Goal: Task Accomplishment & Management: Manage account settings

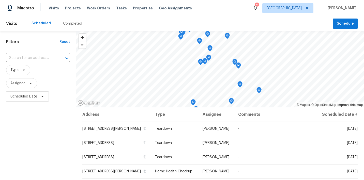
click at [361, 23] on header "Visits Scheduled Completed Schedule" at bounding box center [182, 23] width 364 height 15
click at [350, 23] on span "Schedule" at bounding box center [345, 24] width 17 height 6
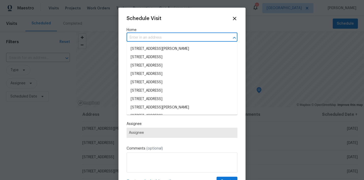
click at [145, 41] on input "text" at bounding box center [175, 38] width 97 height 8
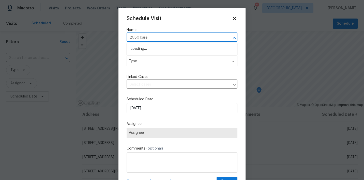
type input "2080 karen"
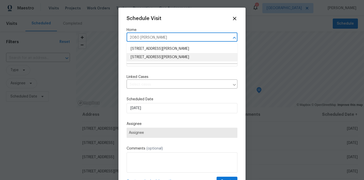
click at [142, 58] on li "2080 Karen Ave Unit 49, Las Vegas, NV 89169" at bounding box center [182, 57] width 111 height 8
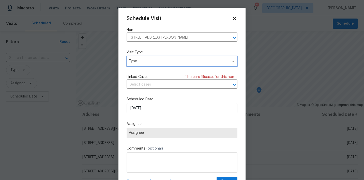
click at [140, 63] on span "Type" at bounding box center [178, 61] width 99 height 5
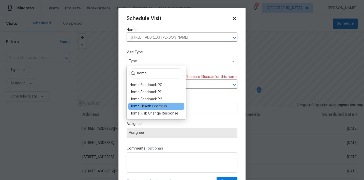
type input "home"
click at [140, 106] on div "Home Health Checkup" at bounding box center [148, 106] width 37 height 5
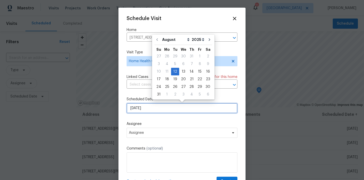
click at [150, 109] on input "8/12/2025" at bounding box center [182, 108] width 111 height 10
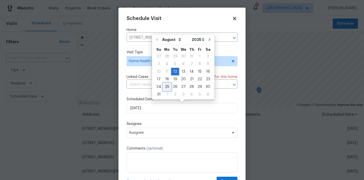
click at [166, 87] on div "25" at bounding box center [167, 86] width 8 height 7
type input "8/25/2025"
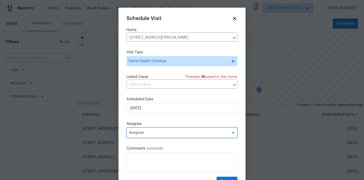
click at [156, 132] on span "Assignee" at bounding box center [179, 133] width 100 height 4
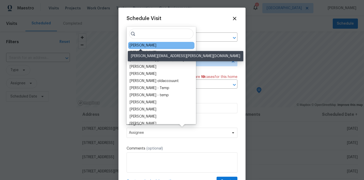
click at [141, 45] on div "[PERSON_NAME]" at bounding box center [143, 45] width 27 height 5
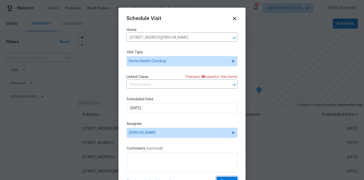
click at [228, 179] on span "Create" at bounding box center [227, 181] width 13 height 6
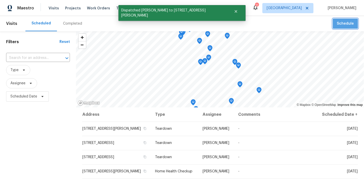
click at [352, 22] on span "Schedule" at bounding box center [345, 24] width 17 height 6
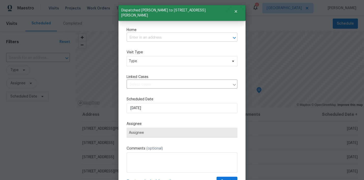
click at [143, 38] on input "text" at bounding box center [175, 38] width 97 height 8
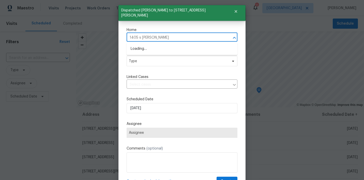
type input "1405 s nellis"
click at [141, 46] on li "1405 S Nellis Blvd Unit 2087, Las Vegas, NV 89104" at bounding box center [182, 49] width 111 height 8
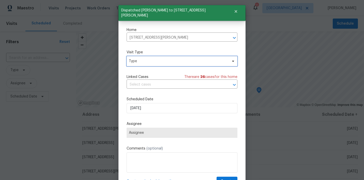
click at [139, 62] on span "Type" at bounding box center [178, 61] width 99 height 5
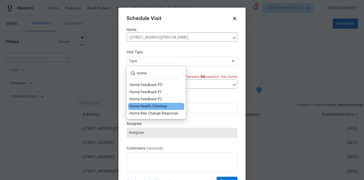
type input "home"
click at [140, 106] on div "Home Health Checkup" at bounding box center [148, 106] width 37 height 5
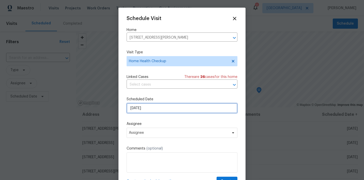
click at [151, 109] on input "8/12/2025" at bounding box center [182, 108] width 111 height 10
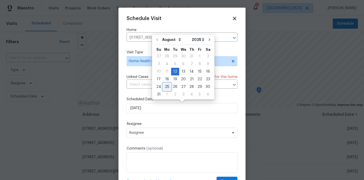
click at [165, 87] on div "25" at bounding box center [167, 86] width 8 height 7
type input "8/25/2025"
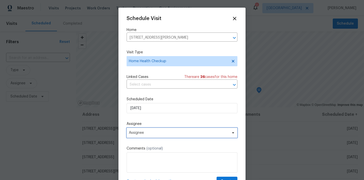
click at [166, 131] on span "Assignee" at bounding box center [179, 133] width 100 height 4
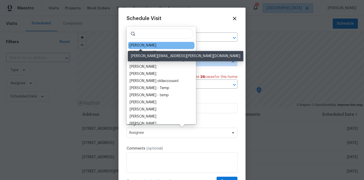
click at [142, 45] on div "[PERSON_NAME]" at bounding box center [143, 45] width 27 height 5
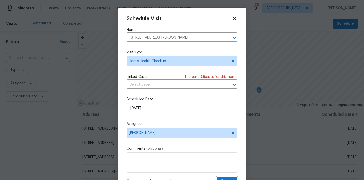
click at [227, 177] on button "Create" at bounding box center [227, 181] width 21 height 9
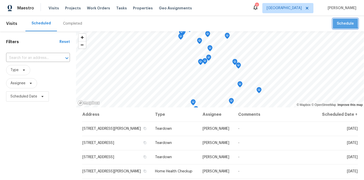
click at [337, 20] on button "Schedule" at bounding box center [345, 24] width 25 height 10
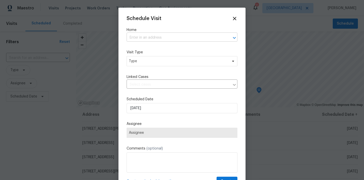
click at [158, 35] on input "text" at bounding box center [175, 38] width 97 height 8
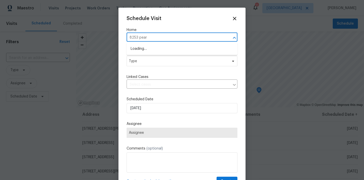
type input "8253 pearl"
click at [158, 46] on li "8253 Pearl Oasis Ct, Las Vegas, NV 89139" at bounding box center [182, 49] width 111 height 8
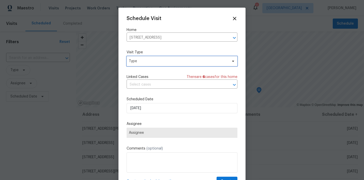
click at [154, 62] on span "Type" at bounding box center [178, 61] width 99 height 5
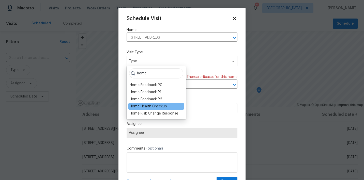
type input "home"
click at [149, 105] on div "Home Health Checkup" at bounding box center [148, 106] width 37 height 5
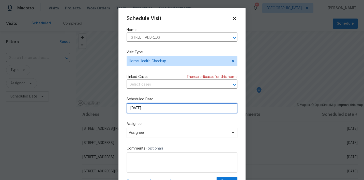
click at [151, 107] on input "8/12/2025" at bounding box center [182, 108] width 111 height 10
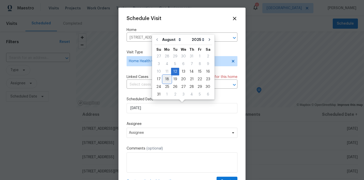
click at [167, 83] on div "18" at bounding box center [167, 79] width 8 height 8
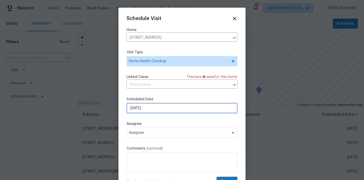
click at [161, 106] on input "8/18/2025" at bounding box center [182, 108] width 111 height 10
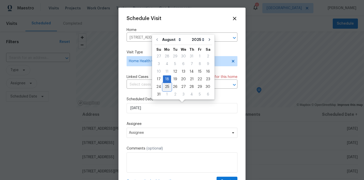
click at [166, 88] on div "25" at bounding box center [167, 86] width 8 height 7
type input "8/25/2025"
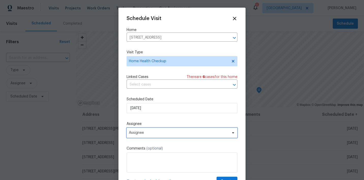
click at [158, 131] on span "Assignee" at bounding box center [182, 133] width 111 height 10
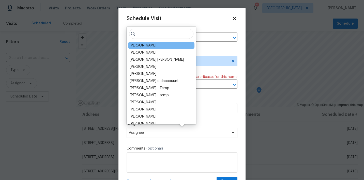
click at [144, 45] on div "[PERSON_NAME]" at bounding box center [143, 45] width 27 height 5
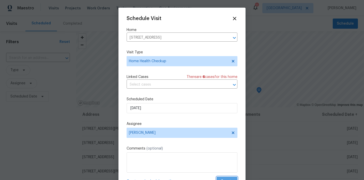
click at [224, 179] on span "Create" at bounding box center [227, 181] width 13 height 6
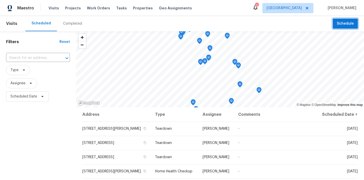
click at [349, 27] on button "Schedule" at bounding box center [345, 24] width 25 height 10
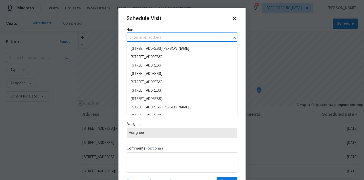
click at [145, 37] on input "text" at bounding box center [175, 38] width 97 height 8
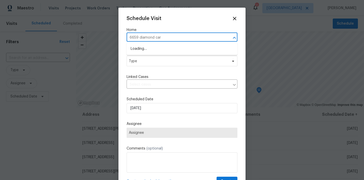
type input "6659 diamond care"
click at [136, 48] on li "6659 Diamond Care Dr, Las Vegas, NV 89122" at bounding box center [182, 49] width 111 height 8
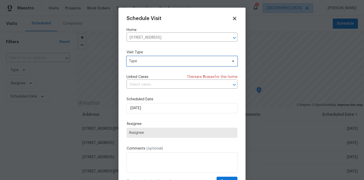
click at [138, 63] on span "Type" at bounding box center [178, 61] width 99 height 5
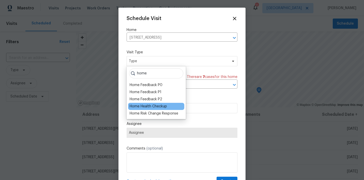
type input "home"
click at [142, 106] on div "Home Health Checkup" at bounding box center [148, 106] width 37 height 5
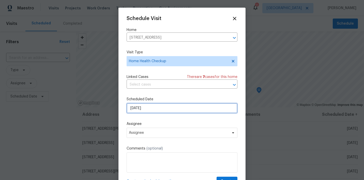
click at [152, 109] on input "8/12/2025" at bounding box center [182, 108] width 111 height 10
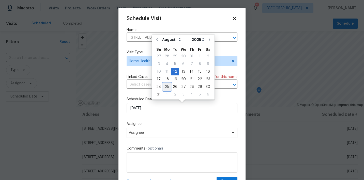
click at [164, 88] on div "25" at bounding box center [167, 86] width 8 height 7
type input "8/25/2025"
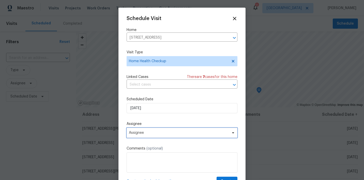
click at [163, 131] on span "Assignee" at bounding box center [179, 133] width 100 height 4
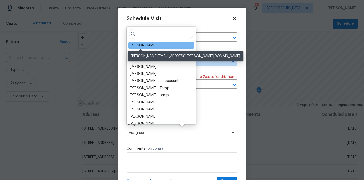
click at [142, 45] on div "[PERSON_NAME]" at bounding box center [143, 45] width 27 height 5
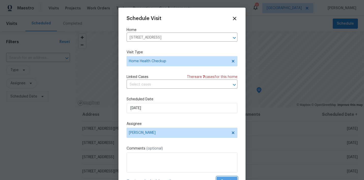
click at [225, 179] on span "Create" at bounding box center [227, 181] width 13 height 6
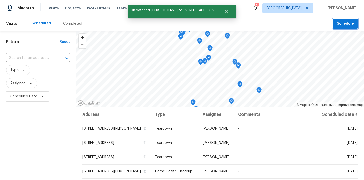
click at [339, 25] on span "Schedule" at bounding box center [345, 24] width 17 height 6
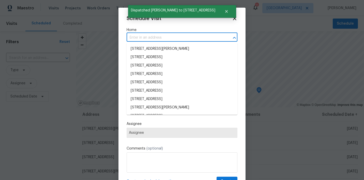
click at [180, 40] on input "text" at bounding box center [175, 38] width 97 height 8
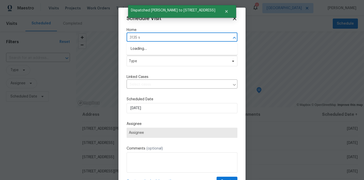
type input "3135 s m"
click at [168, 49] on li "3135 S Mojave Rd Apt 152, Las Vegas, NV 89121" at bounding box center [182, 49] width 111 height 8
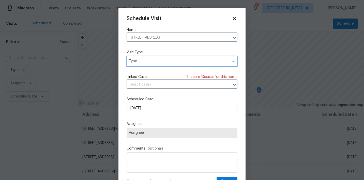
click at [164, 60] on span "Type" at bounding box center [178, 61] width 99 height 5
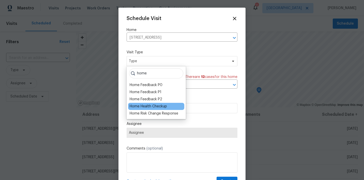
type input "home"
click at [157, 104] on div "Home Health Checkup" at bounding box center [148, 106] width 37 height 5
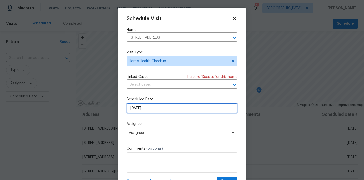
click at [159, 107] on input "8/12/2025" at bounding box center [182, 108] width 111 height 10
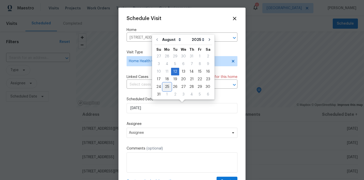
click at [165, 86] on div "25" at bounding box center [167, 86] width 8 height 7
type input "8/25/2025"
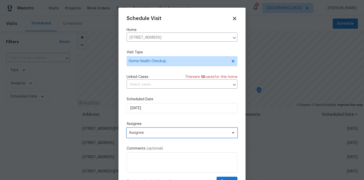
click at [176, 130] on span "Assignee" at bounding box center [182, 133] width 111 height 10
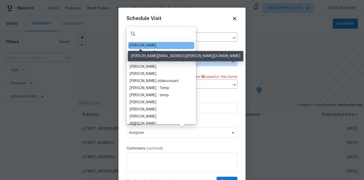
click at [145, 44] on div "[PERSON_NAME]" at bounding box center [143, 45] width 27 height 5
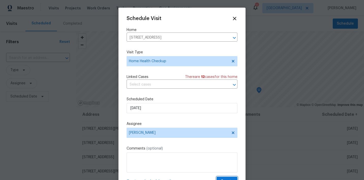
click at [226, 178] on button "Create" at bounding box center [227, 181] width 21 height 9
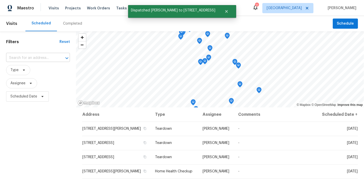
click at [35, 57] on input "text" at bounding box center [31, 58] width 50 height 8
type input "pearl oas"
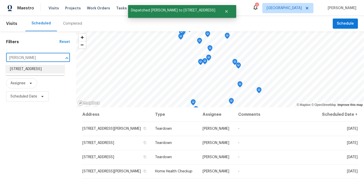
click at [25, 68] on li "8253 Pearl Oasis Ct, Las Vegas, NV 89139" at bounding box center [35, 69] width 59 height 8
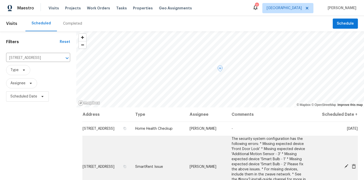
click at [346, 166] on icon at bounding box center [346, 166] width 4 height 4
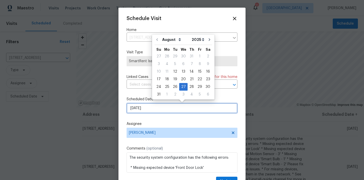
click at [177, 110] on input "8/27/2025" at bounding box center [182, 108] width 111 height 10
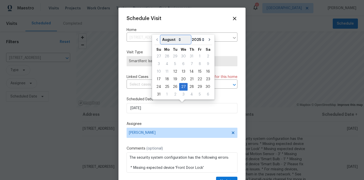
select select "8"
type input "9/27/2025"
select select "8"
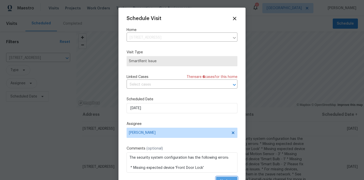
click at [223, 179] on span "Update" at bounding box center [226, 181] width 13 height 6
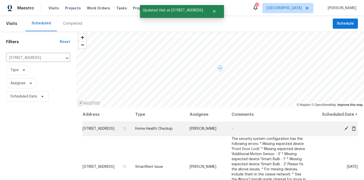
click at [345, 127] on icon at bounding box center [346, 128] width 5 height 5
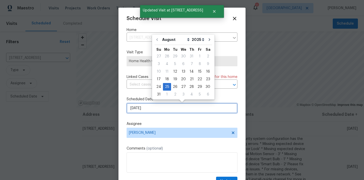
click at [157, 110] on input "8/25/2025" at bounding box center [182, 108] width 111 height 10
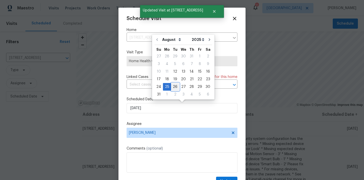
click at [174, 87] on div "26" at bounding box center [175, 86] width 8 height 7
type input "8/26/2025"
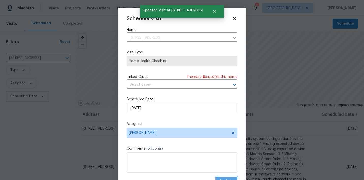
click at [224, 179] on span "Update" at bounding box center [226, 181] width 13 height 6
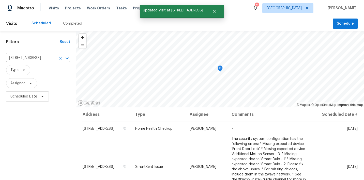
click at [59, 59] on icon "Clear" at bounding box center [60, 58] width 5 height 5
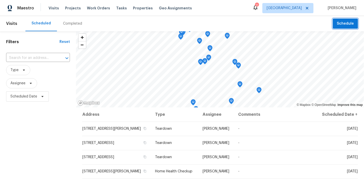
click at [338, 22] on span "Schedule" at bounding box center [345, 24] width 17 height 6
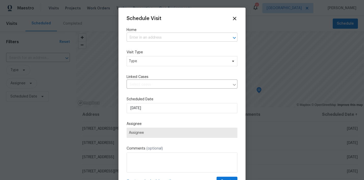
click at [204, 37] on input "text" at bounding box center [175, 38] width 97 height 8
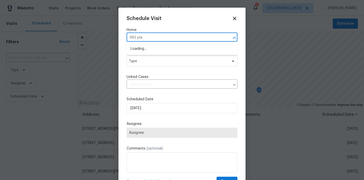
type input "983 plan"
click at [195, 49] on li "983 Plantain Lily Ave, Las Vegas, NV 89183" at bounding box center [182, 49] width 111 height 8
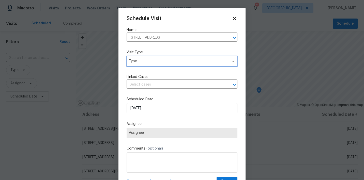
click at [183, 61] on span "Type" at bounding box center [178, 61] width 99 height 5
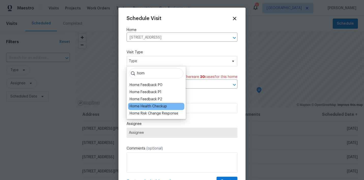
type input "hom"
click at [159, 107] on div "Home Health Checkup" at bounding box center [148, 106] width 37 height 5
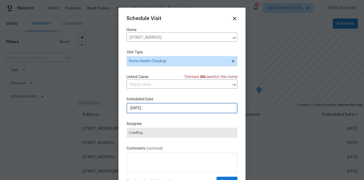
click at [159, 107] on input "8/12/2025" at bounding box center [182, 108] width 111 height 10
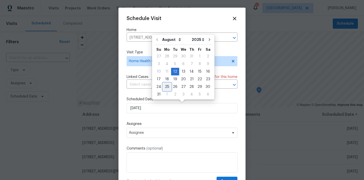
click at [167, 87] on div "25" at bounding box center [167, 86] width 8 height 7
type input "8/25/2025"
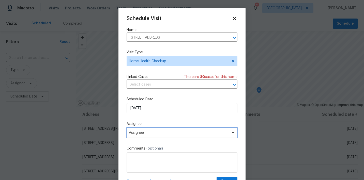
click at [162, 130] on span "Assignee" at bounding box center [182, 133] width 111 height 10
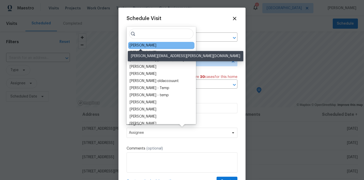
click at [145, 46] on div "[PERSON_NAME]" at bounding box center [143, 45] width 27 height 5
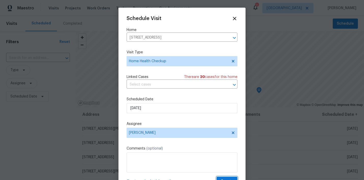
click at [225, 178] on button "Create" at bounding box center [227, 181] width 21 height 9
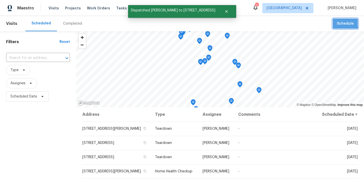
click at [336, 22] on button "Schedule" at bounding box center [345, 24] width 25 height 10
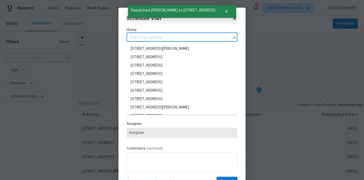
click at [219, 39] on input "text" at bounding box center [175, 38] width 97 height 8
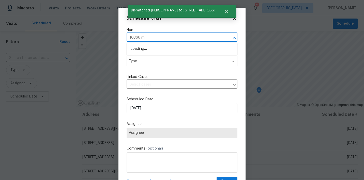
type input "10366 mid"
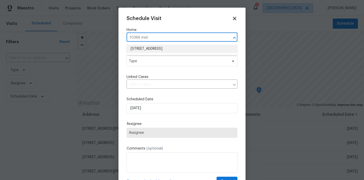
click at [197, 48] on li "10366 Midseason Mist St, Las Vegas, NV 89183" at bounding box center [182, 49] width 111 height 8
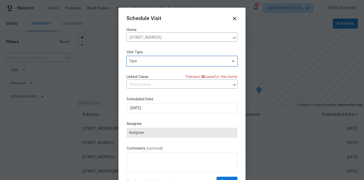
click at [184, 64] on span "Type" at bounding box center [178, 61] width 99 height 5
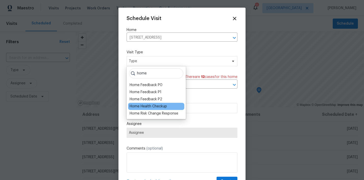
type input "home"
click at [157, 109] on div "Home Health Checkup" at bounding box center [156, 106] width 56 height 7
click at [153, 107] on div "Home Health Checkup" at bounding box center [148, 106] width 37 height 5
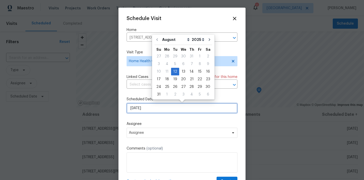
click at [153, 107] on input "8/12/2025" at bounding box center [182, 108] width 111 height 10
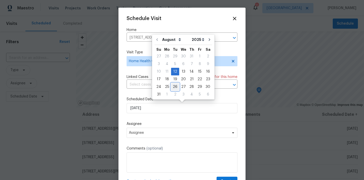
click at [173, 88] on div "26" at bounding box center [175, 86] width 8 height 7
type input "8/26/2025"
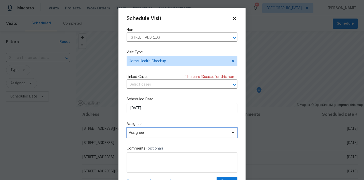
click at [170, 130] on span "Assignee" at bounding box center [182, 133] width 111 height 10
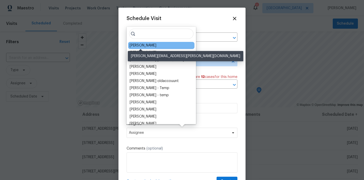
click at [140, 44] on div "[PERSON_NAME]" at bounding box center [143, 45] width 27 height 5
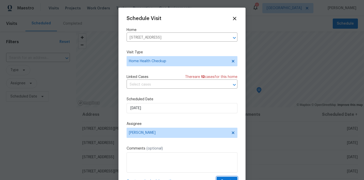
click at [226, 178] on button "Create" at bounding box center [227, 181] width 21 height 9
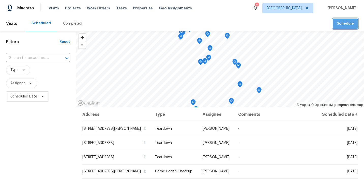
click at [338, 26] on span "Schedule" at bounding box center [345, 24] width 17 height 6
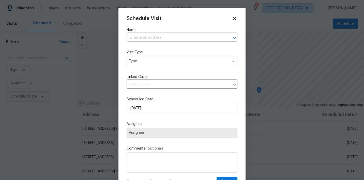
click at [169, 36] on input "text" at bounding box center [175, 38] width 97 height 8
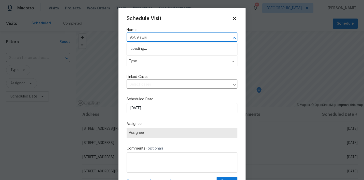
type input "9509 swiss"
click at [151, 48] on li "9509 Swiss Stone Ct, Las Vegas, NV 89123" at bounding box center [182, 49] width 111 height 8
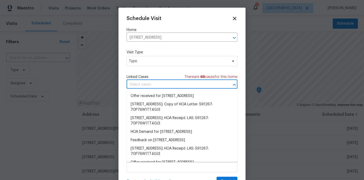
click at [144, 83] on input "text" at bounding box center [175, 85] width 97 height 8
click at [139, 61] on span "Type" at bounding box center [178, 61] width 99 height 5
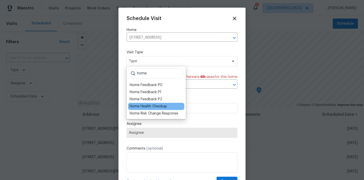
type input "home"
click at [140, 105] on div "Home Health Checkup" at bounding box center [148, 106] width 37 height 5
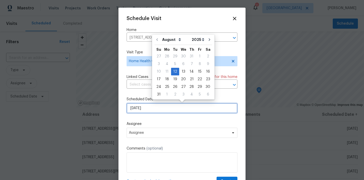
click at [152, 109] on input "8/12/2025" at bounding box center [182, 108] width 111 height 10
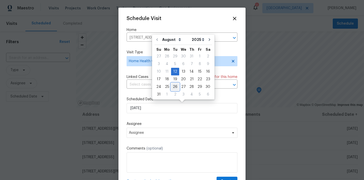
click at [173, 88] on div "26" at bounding box center [175, 86] width 8 height 7
type input "8/26/2025"
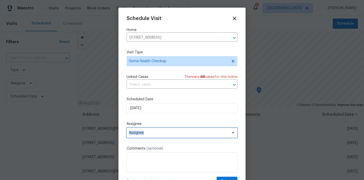
click at [169, 131] on span "Assignee" at bounding box center [182, 133] width 111 height 10
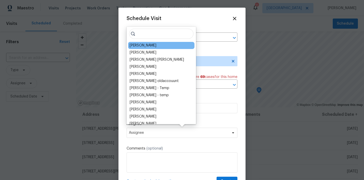
click at [144, 45] on div "[PERSON_NAME]" at bounding box center [143, 45] width 27 height 5
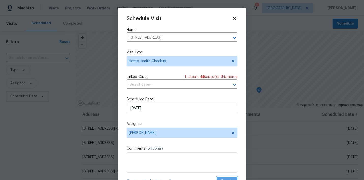
click at [228, 178] on button "Create" at bounding box center [227, 181] width 21 height 9
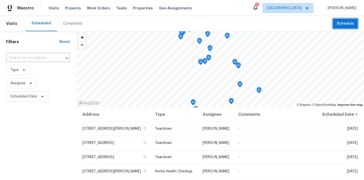
click at [340, 26] on span "Schedule" at bounding box center [345, 24] width 17 height 6
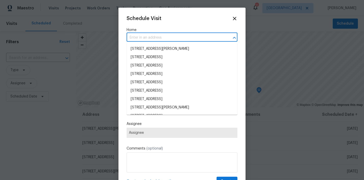
click at [190, 39] on input "text" at bounding box center [175, 38] width 97 height 8
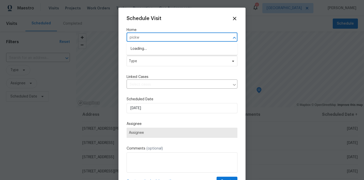
type input "pickwi"
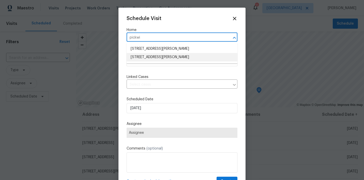
click at [162, 56] on li "2386 Pickwick Dr, Henderson, NV 89014" at bounding box center [182, 57] width 111 height 8
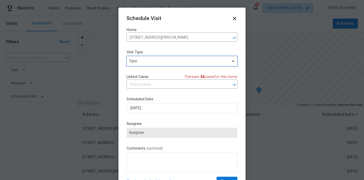
click at [145, 63] on span "Type" at bounding box center [178, 61] width 99 height 5
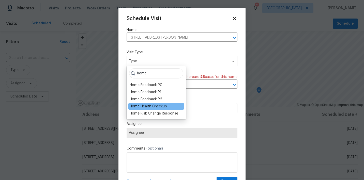
type input "home"
click at [142, 108] on div "Home Health Checkup" at bounding box center [148, 106] width 37 height 5
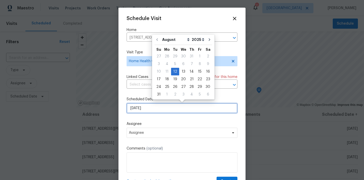
click at [149, 110] on input "8/12/2025" at bounding box center [182, 108] width 111 height 10
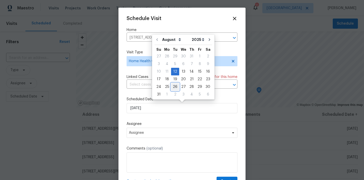
click at [174, 86] on div "26" at bounding box center [175, 86] width 8 height 7
type input "8/26/2025"
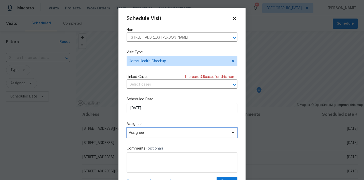
click at [169, 133] on span "Assignee" at bounding box center [179, 133] width 100 height 4
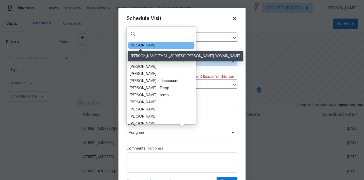
click at [139, 44] on div "[PERSON_NAME]" at bounding box center [143, 45] width 27 height 5
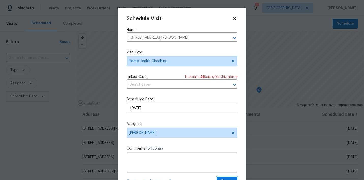
click at [224, 179] on span "Create" at bounding box center [227, 181] width 13 height 6
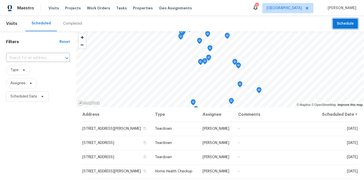
click at [341, 21] on span "Schedule" at bounding box center [345, 24] width 17 height 6
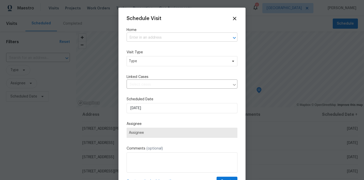
click at [166, 37] on input "text" at bounding box center [175, 38] width 97 height 8
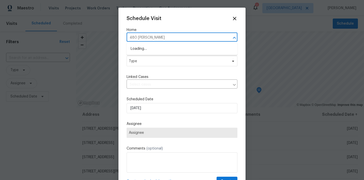
type input "480 sterling"
click at [162, 49] on li "480 Sterling Falls Ave, Henderson, NV 89011" at bounding box center [182, 49] width 111 height 8
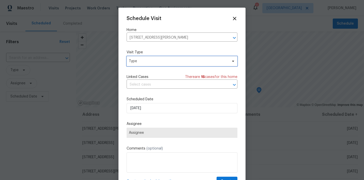
click at [157, 60] on span "Type" at bounding box center [178, 61] width 99 height 5
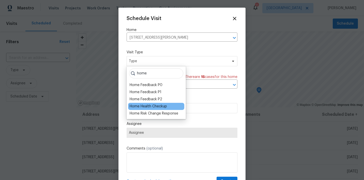
type input "home"
click at [151, 105] on div "Home Health Checkup" at bounding box center [148, 106] width 37 height 5
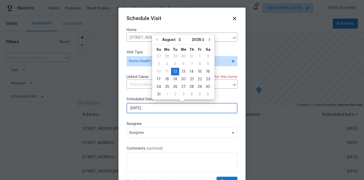
click at [154, 110] on input "8/12/2025" at bounding box center [182, 108] width 111 height 10
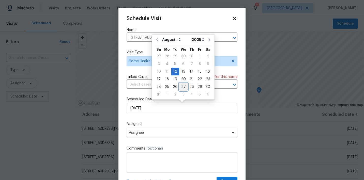
click at [180, 87] on div "27" at bounding box center [183, 86] width 8 height 7
type input "8/27/2025"
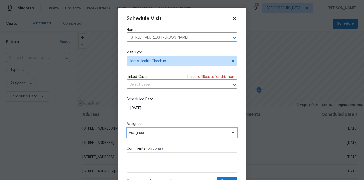
click at [157, 131] on span "Assignee" at bounding box center [179, 133] width 100 height 4
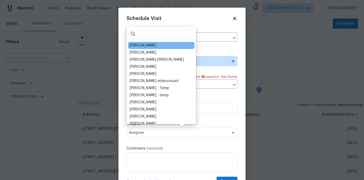
click at [140, 46] on div "[PERSON_NAME]" at bounding box center [143, 45] width 27 height 5
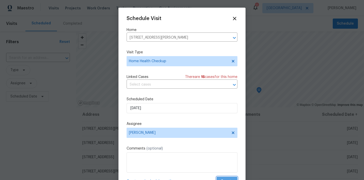
click at [225, 178] on button "Create" at bounding box center [227, 181] width 21 height 9
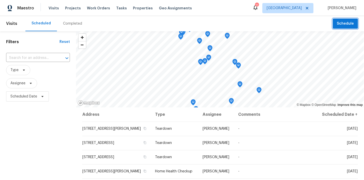
click at [337, 22] on button "Schedule" at bounding box center [345, 24] width 25 height 10
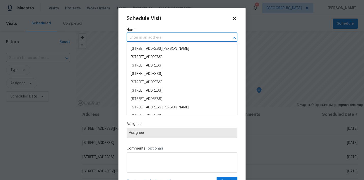
click at [174, 35] on input "text" at bounding box center [175, 38] width 97 height 8
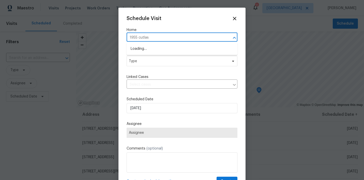
type input "1955 cutlass"
click at [168, 45] on li "1955 Cutlass Dr # 1955, Henderson, NV 89014" at bounding box center [182, 49] width 111 height 8
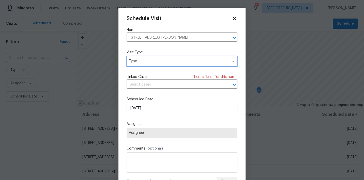
click at [161, 61] on span "Type" at bounding box center [178, 61] width 99 height 5
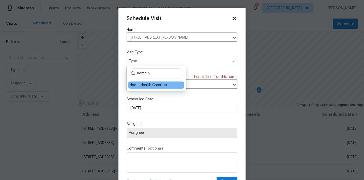
type input "home h"
click at [152, 84] on div "Home Health Checkup" at bounding box center [148, 85] width 37 height 5
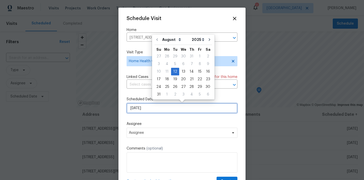
click at [157, 107] on input "8/12/2025" at bounding box center [182, 108] width 111 height 10
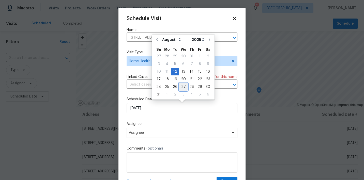
click at [182, 85] on div "27" at bounding box center [183, 86] width 8 height 7
type input "8/27/2025"
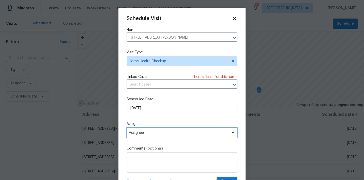
click at [171, 130] on span "Assignee" at bounding box center [182, 133] width 111 height 10
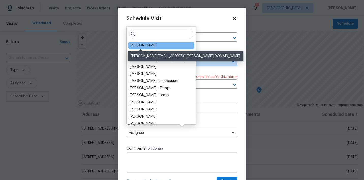
click at [141, 44] on div "[PERSON_NAME]" at bounding box center [143, 45] width 27 height 5
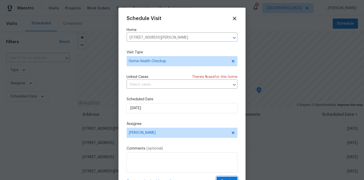
click at [225, 178] on button "Create" at bounding box center [227, 181] width 21 height 9
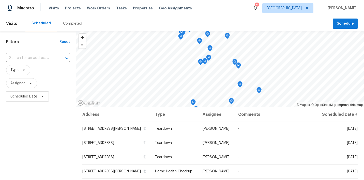
click at [333, 22] on div "Scheduled Completed" at bounding box center [178, 23] width 307 height 15
click at [337, 23] on button "Schedule" at bounding box center [345, 24] width 25 height 10
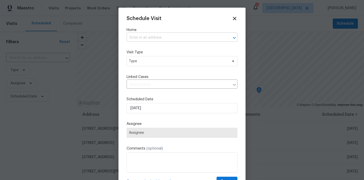
click at [166, 34] on input "text" at bounding box center [175, 38] width 97 height 8
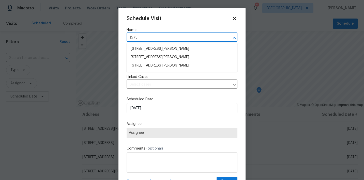
type input "1575 w"
click at [169, 65] on li "1575 W Warm Springs Rd Unit 1111, Henderson, NV 89014" at bounding box center [182, 65] width 111 height 8
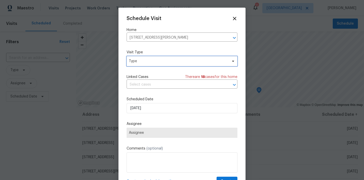
click at [157, 62] on span "Type" at bounding box center [178, 61] width 99 height 5
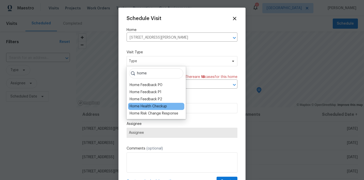
type input "home"
click at [148, 105] on div "Home Health Checkup" at bounding box center [148, 106] width 37 height 5
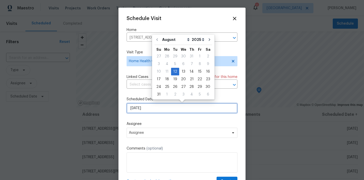
click at [153, 108] on input "8/12/2025" at bounding box center [182, 108] width 111 height 10
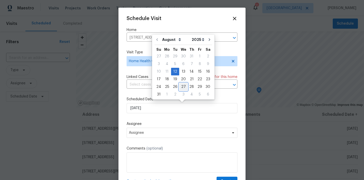
click at [180, 87] on div "27" at bounding box center [183, 86] width 8 height 7
type input "8/27/2025"
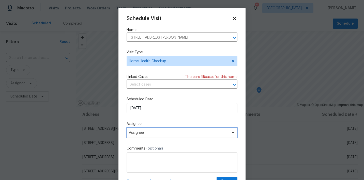
click at [167, 132] on span "Assignee" at bounding box center [179, 133] width 100 height 4
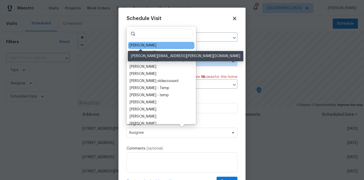
click at [145, 45] on div "[PERSON_NAME]" at bounding box center [143, 45] width 27 height 5
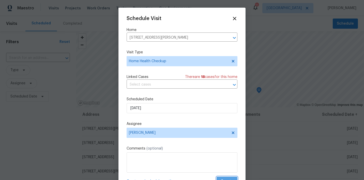
click at [224, 178] on button "Create" at bounding box center [227, 181] width 21 height 9
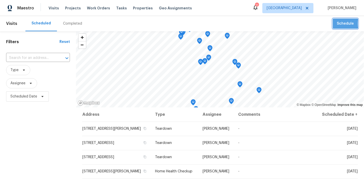
click at [341, 24] on span "Schedule" at bounding box center [345, 24] width 17 height 6
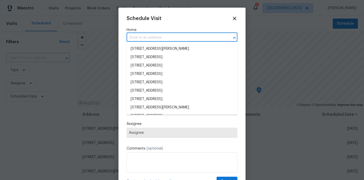
click at [165, 41] on input "text" at bounding box center [175, 38] width 97 height 8
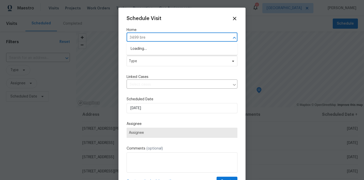
type input "3499 brez"
click at [158, 50] on li "3499 Brezine Ave, Henderson, NV 89044" at bounding box center [182, 49] width 111 height 8
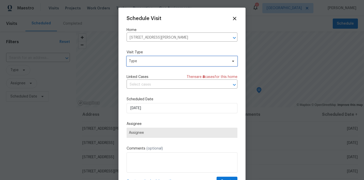
click at [155, 64] on span "Type" at bounding box center [178, 61] width 99 height 5
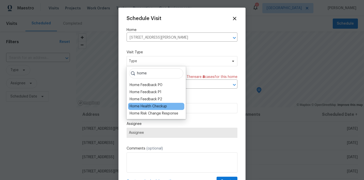
type input "home"
click at [145, 107] on div "Home Health Checkup" at bounding box center [148, 106] width 37 height 5
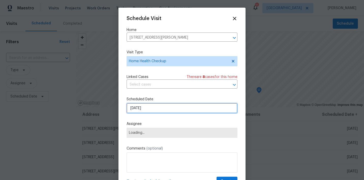
click at [153, 109] on input "8/12/2025" at bounding box center [182, 108] width 111 height 10
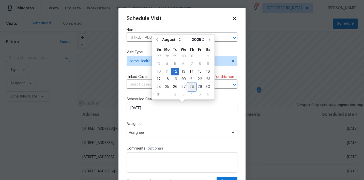
click at [188, 88] on div "28" at bounding box center [192, 86] width 8 height 7
type input "8/28/2025"
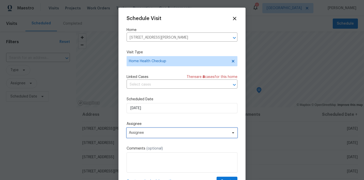
click at [170, 133] on span "Assignee" at bounding box center [179, 133] width 100 height 4
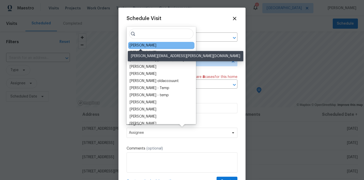
click at [142, 45] on div "[PERSON_NAME]" at bounding box center [143, 45] width 27 height 5
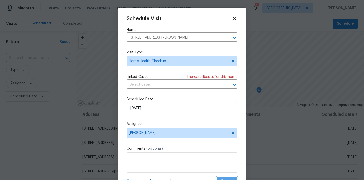
click at [234, 179] on button "Create" at bounding box center [227, 181] width 21 height 9
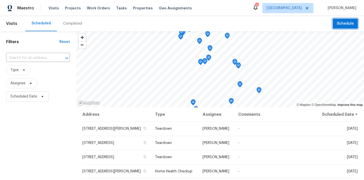
click at [346, 24] on span "Schedule" at bounding box center [345, 24] width 17 height 6
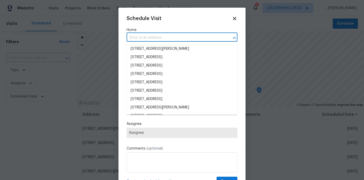
click at [147, 34] on input "text" at bounding box center [175, 38] width 97 height 8
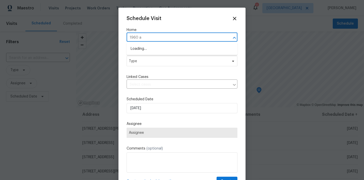
type input "1960 ar"
click at [141, 47] on li "1960 Arabian Ct, Henderson, NV 89002" at bounding box center [182, 49] width 111 height 8
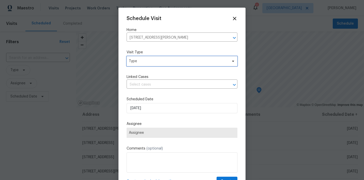
click at [143, 60] on span "Type" at bounding box center [178, 61] width 99 height 5
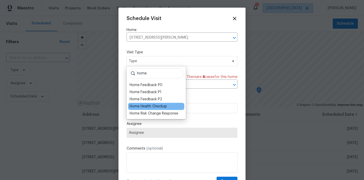
type input "home"
click at [146, 105] on div "Home Health Checkup" at bounding box center [148, 106] width 37 height 5
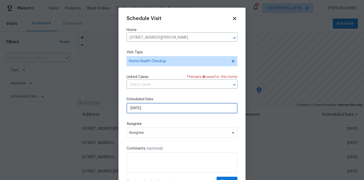
click at [153, 109] on input "8/12/2025" at bounding box center [182, 108] width 111 height 10
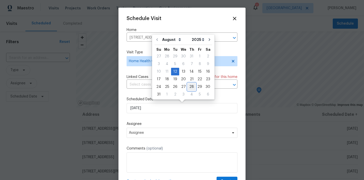
click at [189, 87] on div "28" at bounding box center [192, 86] width 8 height 7
type input "8/28/2025"
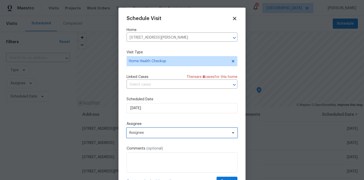
click at [154, 130] on span "Assignee" at bounding box center [182, 133] width 111 height 10
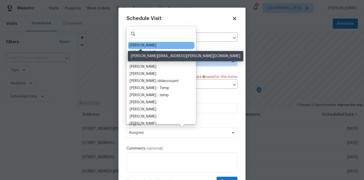
click at [147, 45] on div "[PERSON_NAME]" at bounding box center [143, 45] width 27 height 5
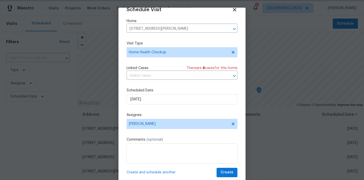
scroll to position [9, 0]
click at [227, 172] on span "Create" at bounding box center [227, 173] width 13 height 6
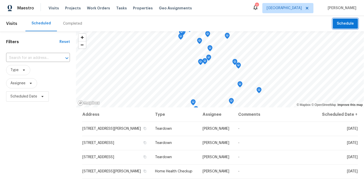
click at [344, 22] on span "Schedule" at bounding box center [345, 24] width 17 height 6
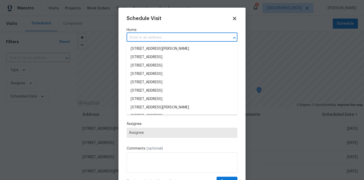
click at [160, 37] on input "text" at bounding box center [175, 38] width 97 height 8
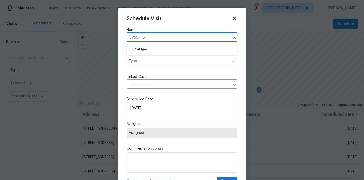
type input "3053 mon"
click at [160, 47] on li "3053 Monroe Park Rd, Henderson, NV 89052" at bounding box center [182, 49] width 111 height 8
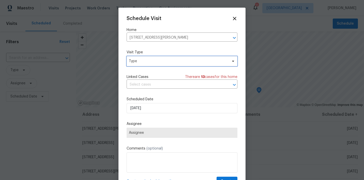
click at [156, 65] on span "Type" at bounding box center [182, 61] width 111 height 10
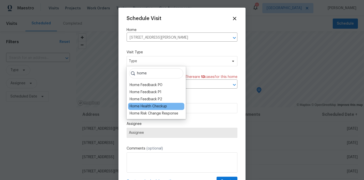
type input "home"
click at [156, 107] on div "Home Health Checkup" at bounding box center [148, 106] width 37 height 5
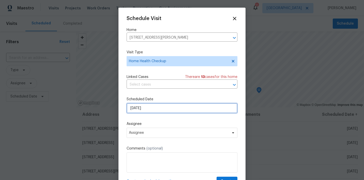
click at [160, 107] on input "8/12/2025" at bounding box center [182, 108] width 111 height 10
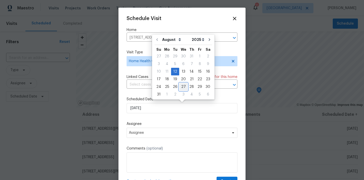
click at [183, 87] on div "27" at bounding box center [183, 86] width 8 height 7
type input "8/27/2025"
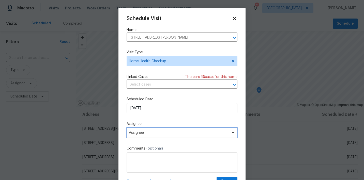
click at [178, 131] on span "Assignee" at bounding box center [182, 133] width 111 height 10
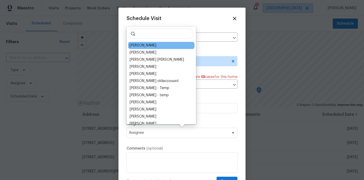
click at [153, 44] on div "[PERSON_NAME]" at bounding box center [161, 45] width 66 height 7
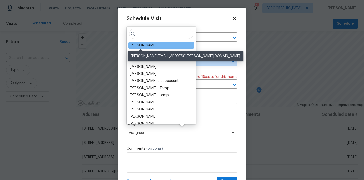
click at [140, 48] on div "[PERSON_NAME]" at bounding box center [143, 45] width 27 height 5
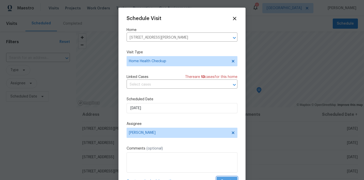
click at [224, 178] on button "Create" at bounding box center [227, 181] width 21 height 9
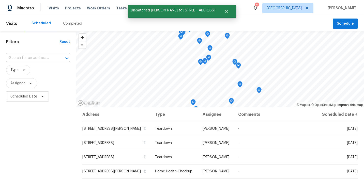
click at [34, 61] on input "text" at bounding box center [31, 58] width 50 height 8
type input "480 ster"
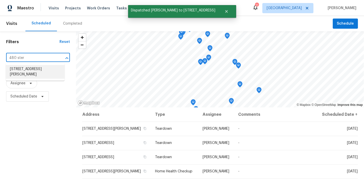
click at [23, 71] on li "480 Sterling Falls Ave, Henderson, NV 89011" at bounding box center [35, 72] width 59 height 14
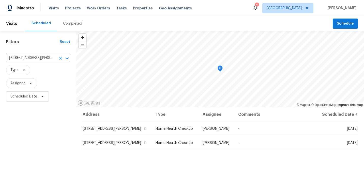
click at [61, 59] on icon "Clear" at bounding box center [60, 58] width 5 height 5
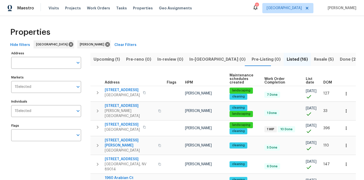
click at [113, 83] on span "Address" at bounding box center [112, 83] width 15 height 4
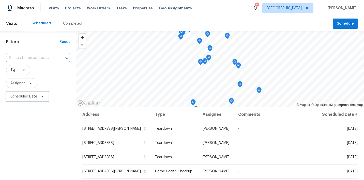
click at [33, 97] on span "Scheduled Date" at bounding box center [23, 96] width 27 height 5
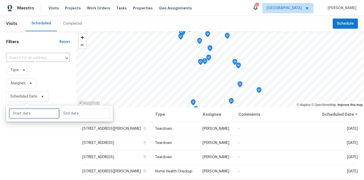
click at [31, 112] on input "text" at bounding box center [34, 114] width 50 height 10
select select "7"
select select "2025"
select select "8"
select select "2025"
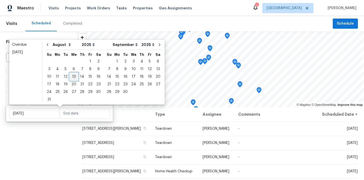
click at [72, 76] on div "13" at bounding box center [74, 76] width 8 height 7
type input "Wed, Aug 13"
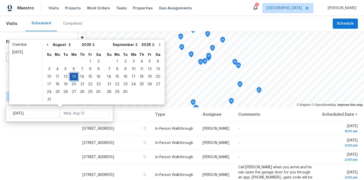
click at [72, 76] on div "13" at bounding box center [74, 76] width 8 height 7
type input "Wed, Aug 13"
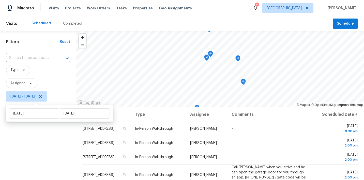
click at [35, 141] on div "Filters Reset ​ Type Assignee Wed, Aug 13 - Wed, Aug 13" at bounding box center [38, 141] width 76 height 220
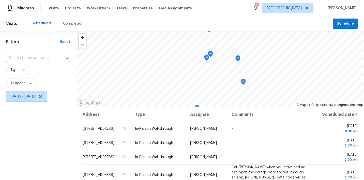
click at [47, 97] on span "Wed, Aug 13 - Wed, Aug 13" at bounding box center [26, 96] width 41 height 10
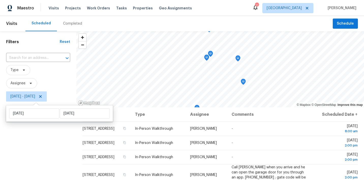
click at [39, 157] on div "Filters Reset ​ Type Assignee Wed, Aug 13 - Wed, Aug 13" at bounding box center [38, 141] width 76 height 220
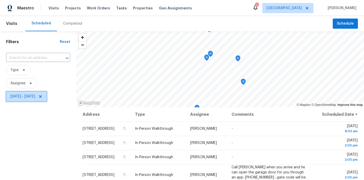
click at [42, 98] on icon at bounding box center [40, 97] width 4 height 4
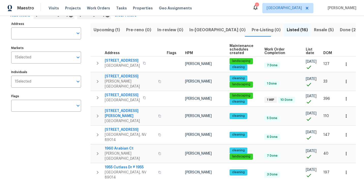
scroll to position [30, 0]
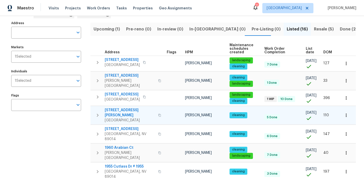
click at [96, 112] on icon "button" at bounding box center [98, 115] width 6 height 6
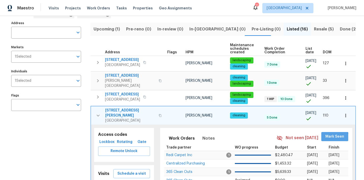
click at [331, 134] on span "Mark Seen" at bounding box center [334, 137] width 19 height 6
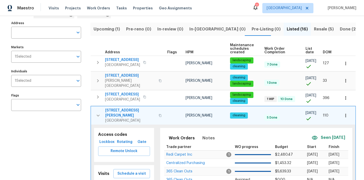
click at [97, 113] on icon "button" at bounding box center [98, 116] width 6 height 6
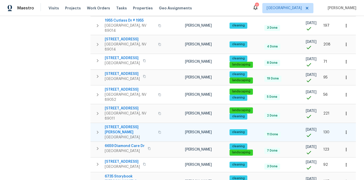
scroll to position [176, 0]
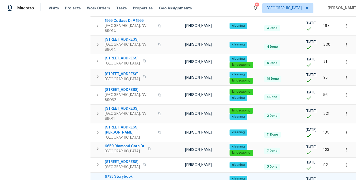
click at [97, 179] on icon "button" at bounding box center [98, 182] width 6 height 6
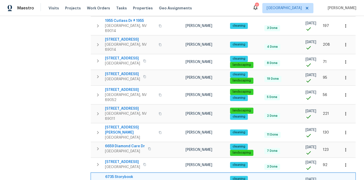
click at [98, 179] on icon "button" at bounding box center [98, 182] width 6 height 6
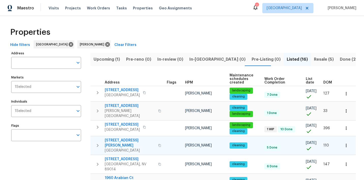
scroll to position [0, 0]
click at [195, 58] on span "In-reno (0)" at bounding box center [217, 59] width 56 height 7
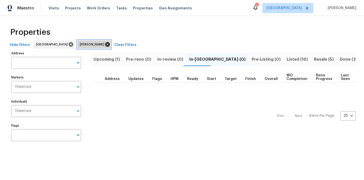
click at [105, 43] on icon at bounding box center [107, 44] width 5 height 5
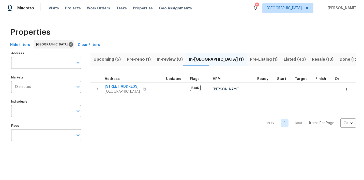
click at [139, 61] on span "Pre-reno (1)" at bounding box center [139, 59] width 24 height 7
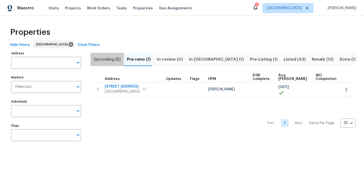
click at [108, 62] on span "Upcoming (5)" at bounding box center [107, 59] width 27 height 7
